Goal: Task Accomplishment & Management: Manage account settings

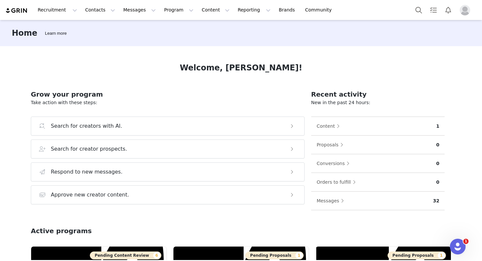
click at [460, 9] on img "Profile" at bounding box center [464, 10] width 10 height 10
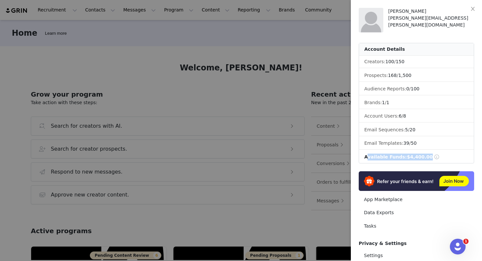
drag, startPoint x: 426, startPoint y: 157, endPoint x: 364, endPoint y: 158, distance: 62.0
click at [364, 158] on div "Available Funds: $4,400.00" at bounding box center [401, 157] width 75 height 7
click at [447, 155] on li "Available Funds: $4,400.00" at bounding box center [416, 157] width 115 height 12
click at [434, 157] on span at bounding box center [437, 157] width 6 height 5
click at [473, 7] on icon "icon: close" at bounding box center [472, 8] width 5 height 5
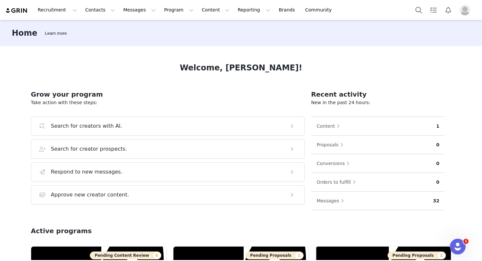
click at [462, 9] on img "Profile" at bounding box center [464, 10] width 10 height 10
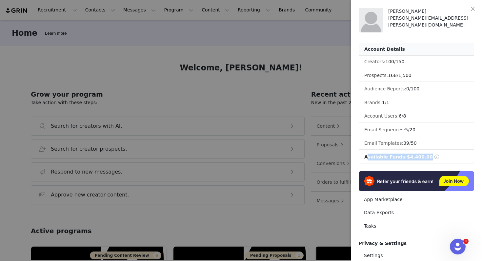
drag, startPoint x: 436, startPoint y: 156, endPoint x: 364, endPoint y: 156, distance: 72.4
click at [364, 156] on li "Available Funds: $4,400.00" at bounding box center [416, 157] width 115 height 12
click at [141, 29] on div at bounding box center [241, 130] width 482 height 261
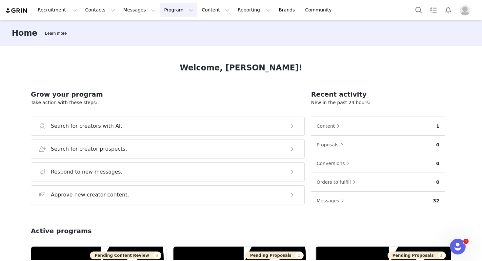
click at [166, 10] on button "Program Program" at bounding box center [178, 10] width 37 height 15
click at [167, 31] on p "Activations" at bounding box center [167, 29] width 25 height 7
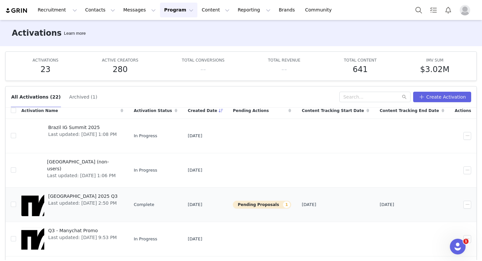
scroll to position [12, 0]
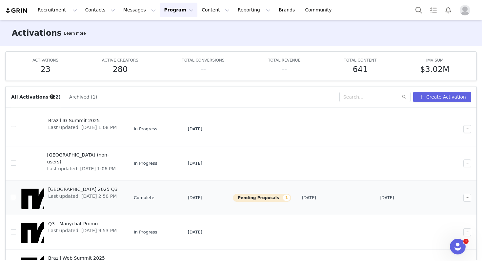
click at [74, 189] on span "[GEOGRAPHIC_DATA] 2025 Q3" at bounding box center [82, 189] width 69 height 7
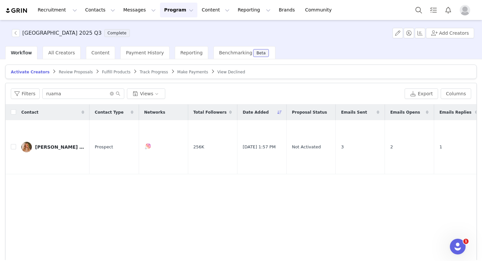
click at [69, 70] on span "Review Proposals" at bounding box center [76, 72] width 34 height 5
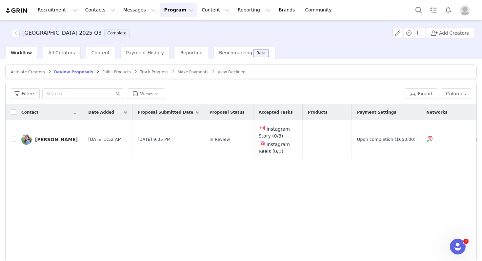
click at [79, 72] on span "Review Proposals" at bounding box center [73, 72] width 39 height 5
click at [181, 70] on span "Make Payments" at bounding box center [193, 72] width 31 height 5
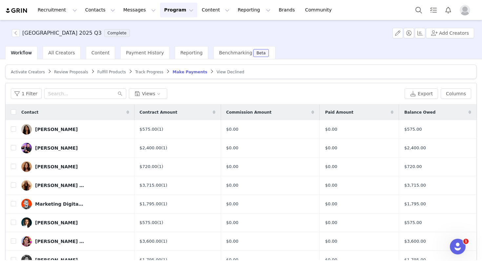
click at [172, 18] on div "Recruitment Recruitment Creator Search Landing Pages Web Extension AI Creator S…" at bounding box center [241, 10] width 482 height 20
click at [172, 12] on button "Program Program" at bounding box center [178, 10] width 37 height 15
click at [176, 23] on link "Activations" at bounding box center [176, 29] width 52 height 12
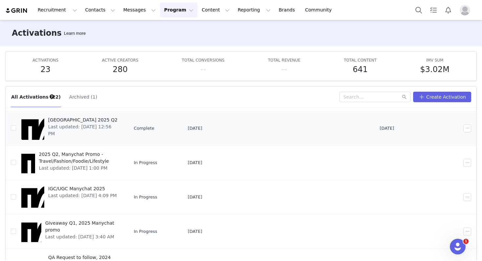
scroll to position [179, 0]
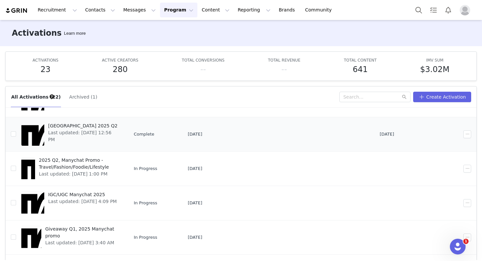
click at [81, 126] on span "[GEOGRAPHIC_DATA] 2025 Q2" at bounding box center [83, 126] width 71 height 7
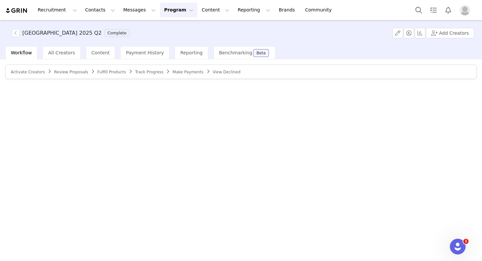
click at [191, 74] on span "Make Payments" at bounding box center [187, 72] width 31 height 5
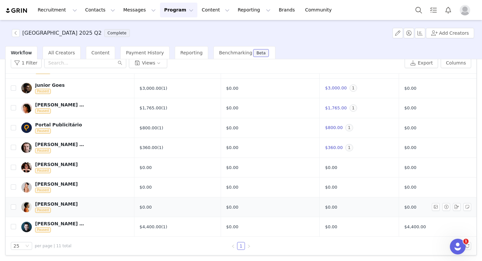
scroll to position [31, 0]
click at [72, 227] on div "[PERSON_NAME] | Tráfego Orgânico Paused" at bounding box center [59, 227] width 49 height 12
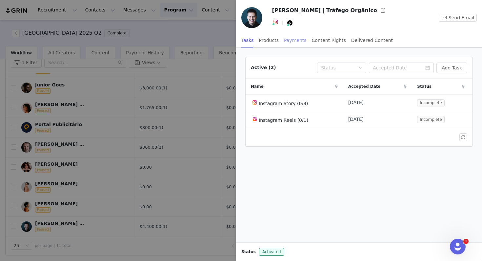
click at [299, 40] on div "Payments" at bounding box center [295, 40] width 23 height 15
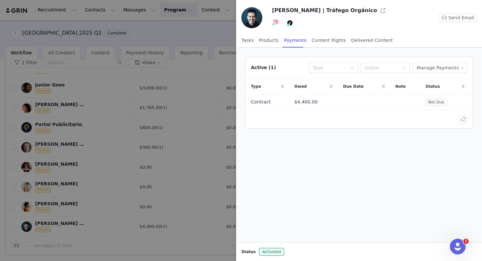
click at [206, 106] on div at bounding box center [241, 130] width 482 height 261
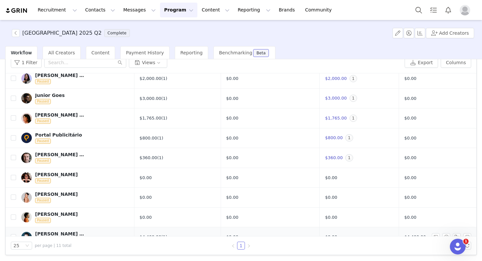
scroll to position [70, 0]
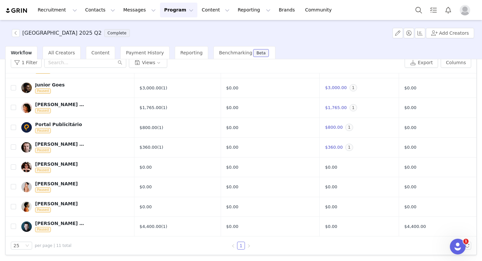
click at [465, 10] on img "Profile" at bounding box center [464, 10] width 10 height 10
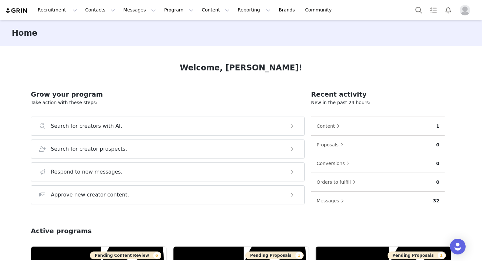
click at [462, 10] on img "Profile" at bounding box center [464, 10] width 10 height 10
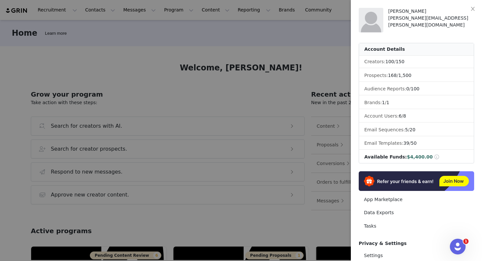
click at [289, 78] on div at bounding box center [241, 130] width 482 height 261
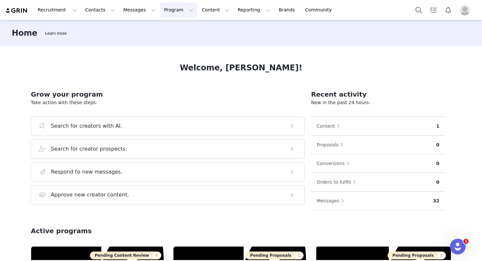
click at [169, 11] on button "Program Program" at bounding box center [178, 10] width 37 height 15
click at [176, 28] on p "Activations" at bounding box center [167, 29] width 25 height 7
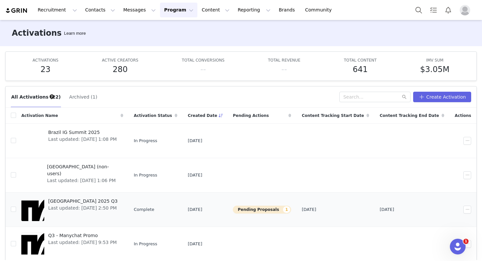
click at [71, 198] on span "[GEOGRAPHIC_DATA] 2025 Q3" at bounding box center [82, 201] width 69 height 7
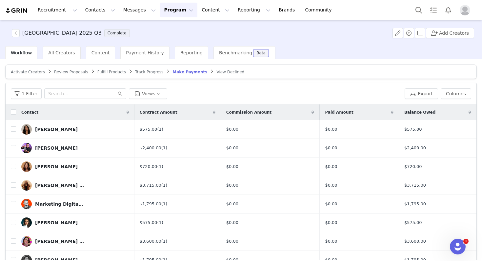
click at [466, 3] on div at bounding box center [443, 10] width 65 height 15
click at [465, 7] on img "Profile" at bounding box center [464, 10] width 10 height 10
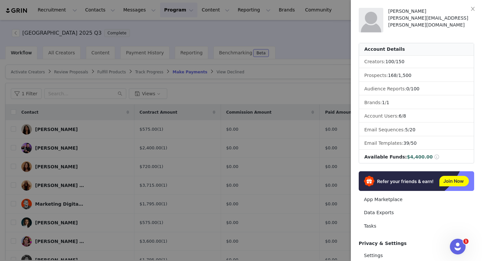
click at [305, 44] on div at bounding box center [241, 130] width 482 height 261
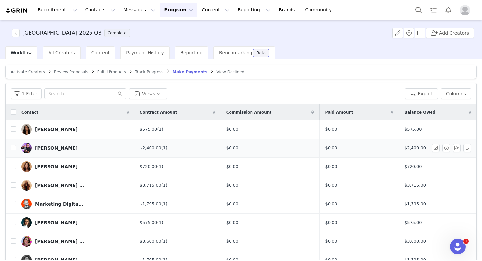
click at [46, 151] on link "[PERSON_NAME]" at bounding box center [75, 148] width 108 height 10
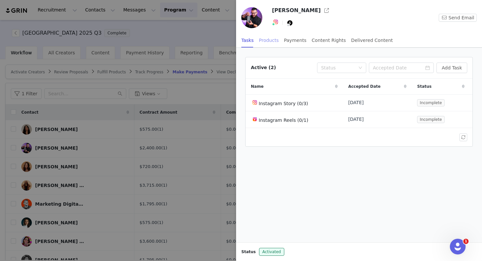
click at [269, 43] on div "Products" at bounding box center [269, 40] width 20 height 15
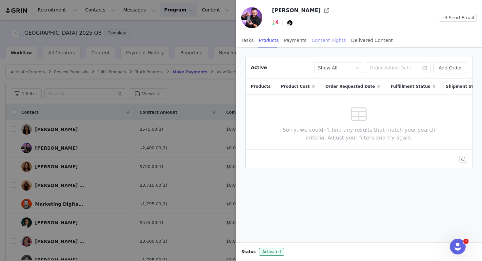
click at [330, 38] on div "Content Rights" at bounding box center [329, 40] width 34 height 15
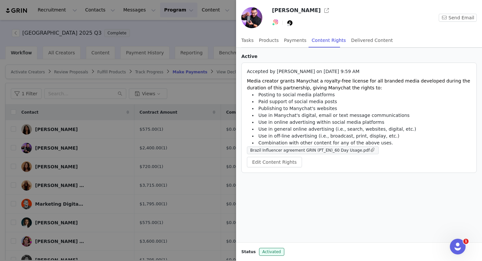
drag, startPoint x: 249, startPoint y: 72, endPoint x: 354, endPoint y: 72, distance: 104.5
click at [354, 72] on p "Accepted by Rafael Bem on Aug 13, 2025 9:59 AM" at bounding box center [359, 71] width 224 height 7
click at [373, 39] on div "Delivered Content" at bounding box center [372, 40] width 42 height 15
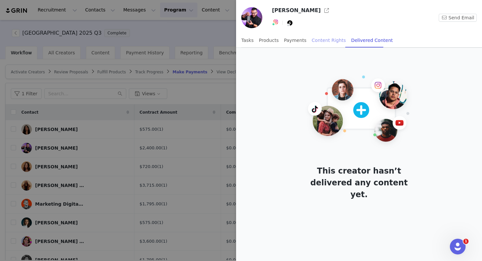
click at [325, 39] on div "Content Rights" at bounding box center [329, 40] width 34 height 15
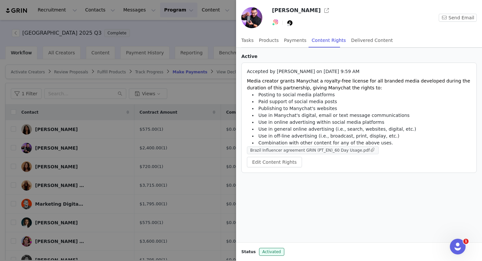
click at [350, 150] on span "Brazil Influencer agreement GRIN (PT_EN)_60 Day Usage.pdf" at bounding box center [310, 150] width 120 height 5
click at [151, 145] on div at bounding box center [241, 130] width 482 height 261
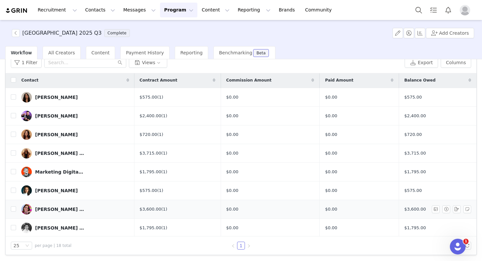
scroll to position [1, 0]
click at [13, 227] on input "checkbox" at bounding box center [13, 227] width 5 height 5
checkbox input "true"
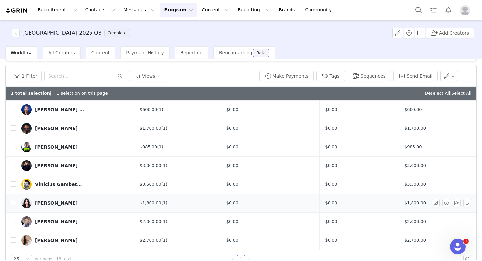
scroll to position [31, 0]
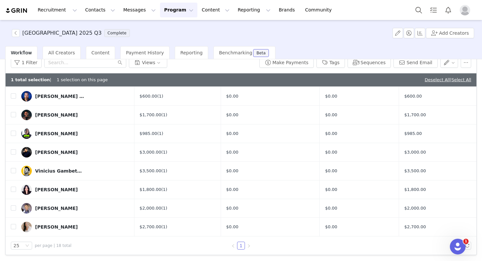
click at [463, 10] on img "Profile" at bounding box center [464, 10] width 10 height 10
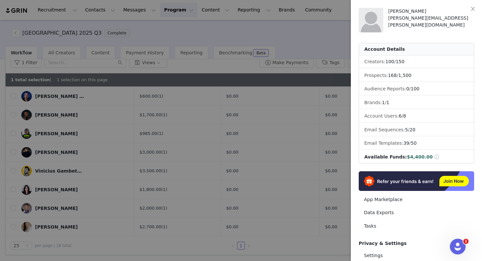
click at [189, 173] on div at bounding box center [241, 130] width 482 height 261
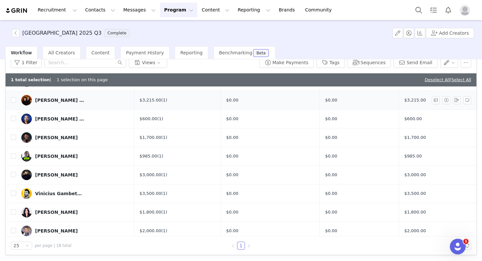
scroll to position [179, 0]
click at [168, 10] on button "Program Program" at bounding box center [178, 10] width 37 height 15
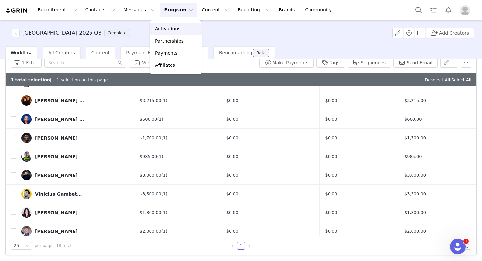
click at [170, 31] on p "Activations" at bounding box center [167, 29] width 25 height 7
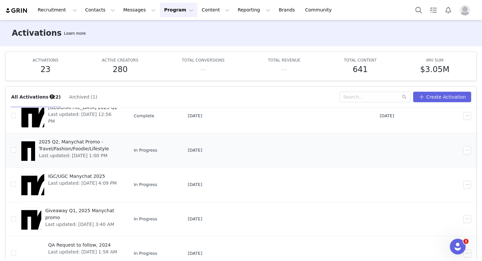
scroll to position [184, 0]
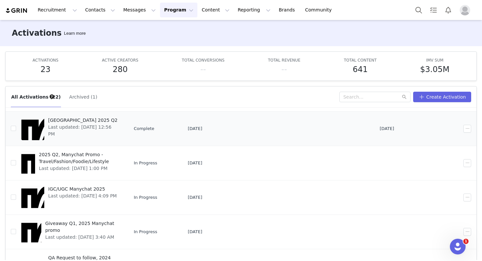
click at [74, 121] on span "[GEOGRAPHIC_DATA] 2025 Q2" at bounding box center [83, 120] width 71 height 7
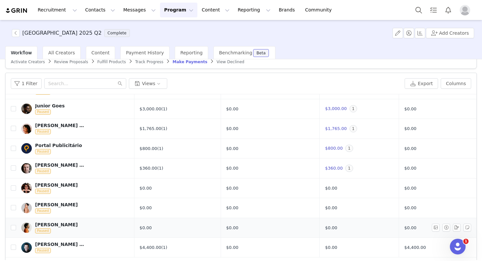
scroll to position [31, 0]
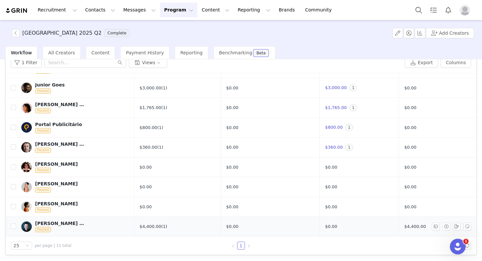
click at [163, 227] on link "(1)" at bounding box center [164, 226] width 6 height 5
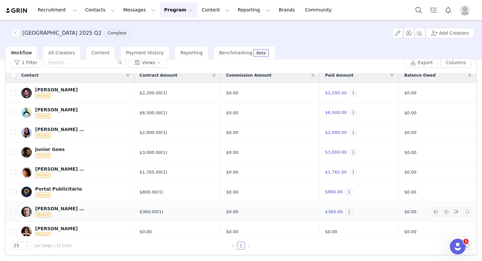
scroll to position [0, 0]
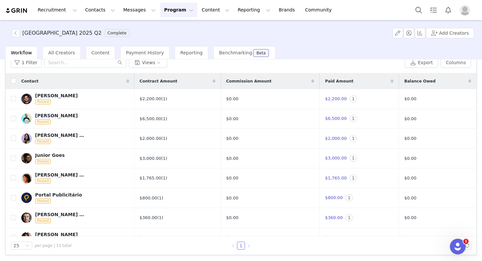
click at [86, 81] on div "Contact" at bounding box center [75, 81] width 118 height 16
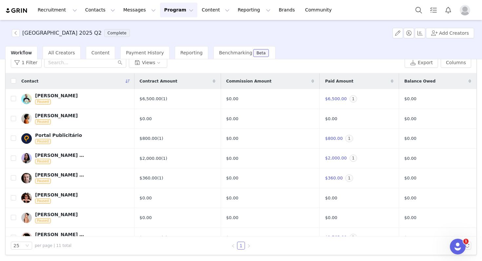
click at [422, 86] on div "Balance Owed" at bounding box center [437, 81] width 77 height 16
